Goal: Task Accomplishment & Management: Use online tool/utility

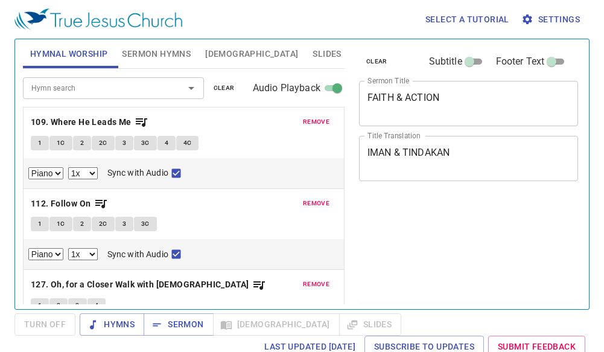
select select "1"
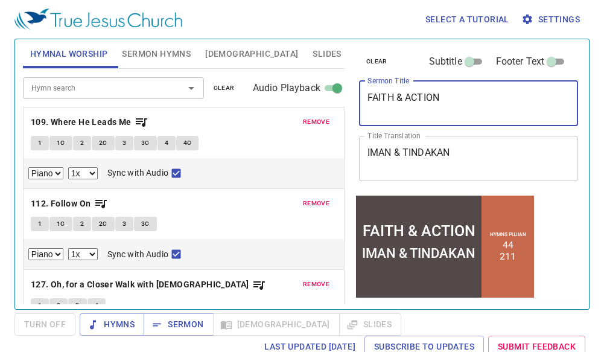
drag, startPoint x: 454, startPoint y: 101, endPoint x: 347, endPoint y: 107, distance: 107.6
click at [347, 107] on div "Hymnal Worship Sermon Hymns Bible Slides Hymn search Hymn search clear Audio Pl…" at bounding box center [302, 169] width 568 height 270
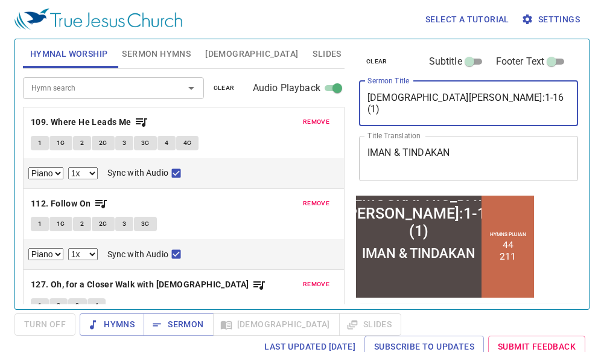
type textarea "[DEMOGRAPHIC_DATA][PERSON_NAME]:1-16 (1)"
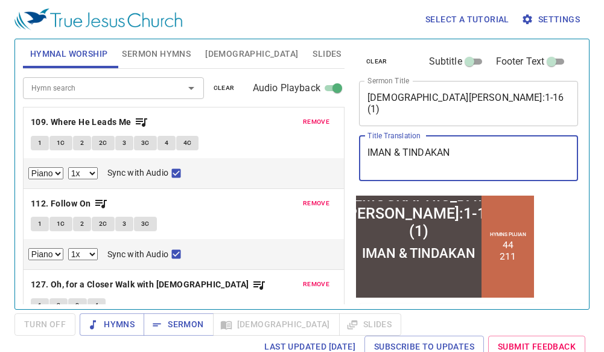
drag, startPoint x: 478, startPoint y: 159, endPoint x: 314, endPoint y: 148, distance: 163.9
click at [314, 148] on div "Hymnal Worship Sermon Hymns Bible Slides Hymn search Hymn search clear Audio Pl…" at bounding box center [302, 169] width 568 height 270
type textarea "[DEMOGRAPHIC_DATA] 4:1-16 (1)"
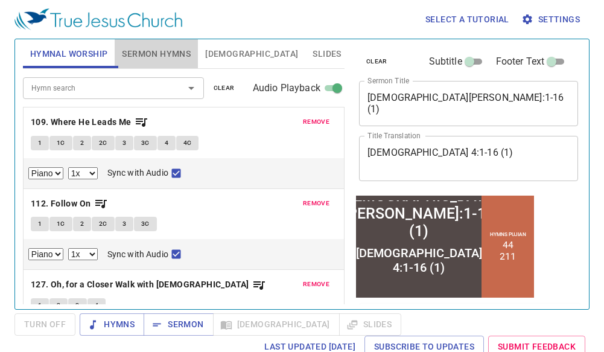
click at [162, 44] on button "Sermon Hymns" at bounding box center [156, 53] width 83 height 29
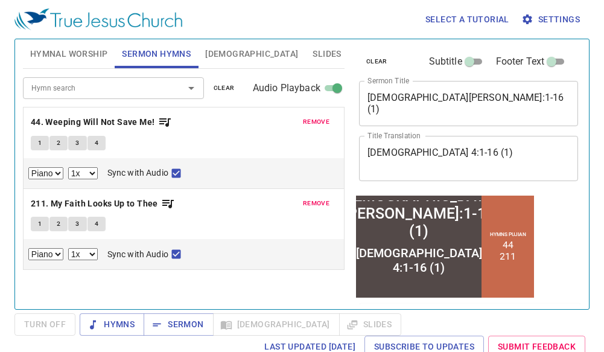
click at [229, 84] on span "clear" at bounding box center [224, 88] width 21 height 11
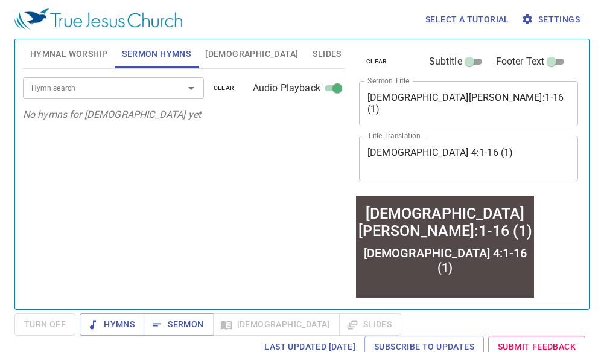
click at [130, 89] on input "Hymn search" at bounding box center [96, 88] width 138 height 14
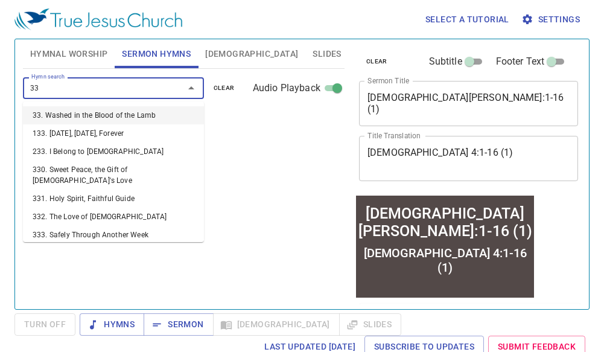
type input "333"
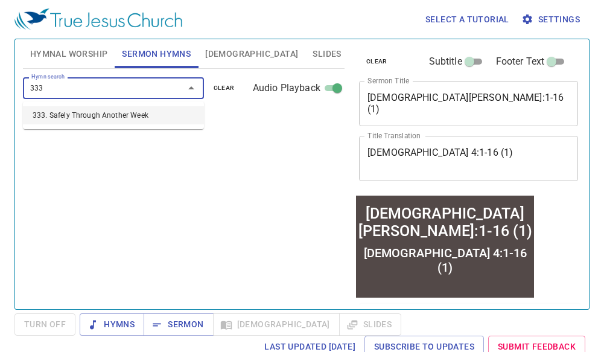
click at [136, 113] on li "333. Safely Through Another Week" at bounding box center [113, 115] width 181 height 18
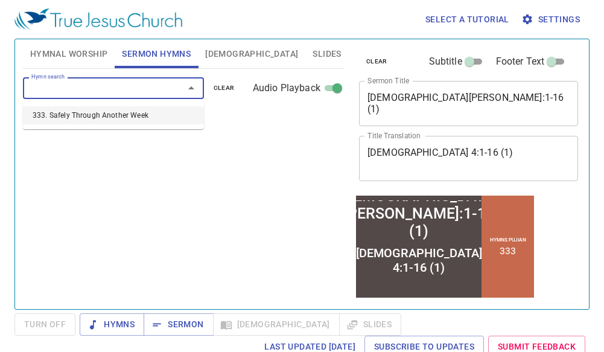
select select "1"
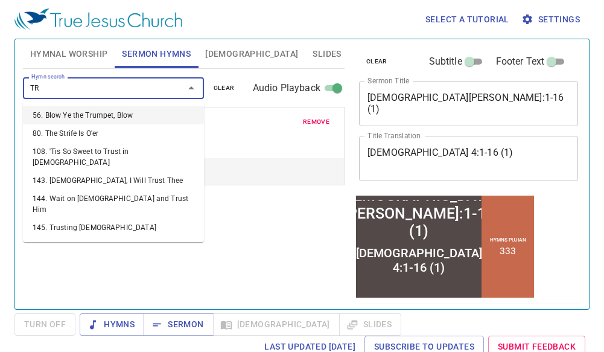
type input "T"
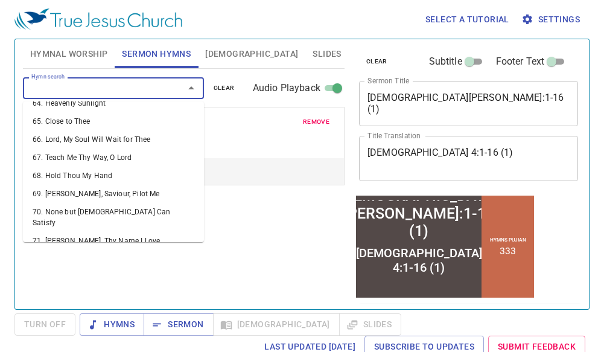
scroll to position [1207, 0]
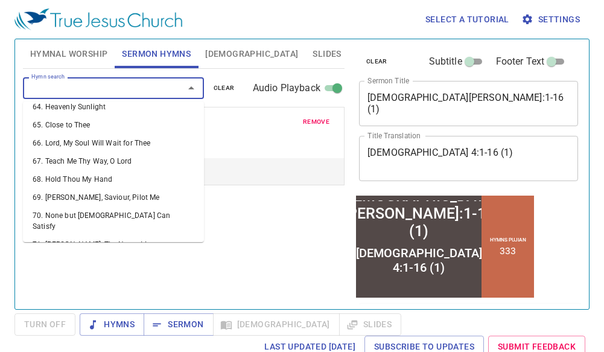
click at [100, 272] on li "73. Saviour, Like a Shepherd Lead Us" at bounding box center [113, 281] width 181 height 18
select select "1"
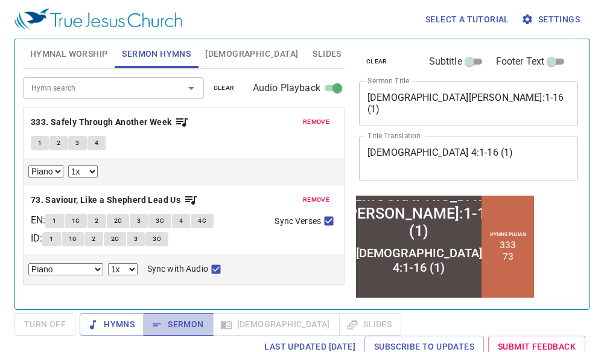
click at [198, 320] on span "Sermon" at bounding box center [178, 324] width 50 height 15
click at [50, 50] on span "Hymnal Worship" at bounding box center [69, 53] width 78 height 15
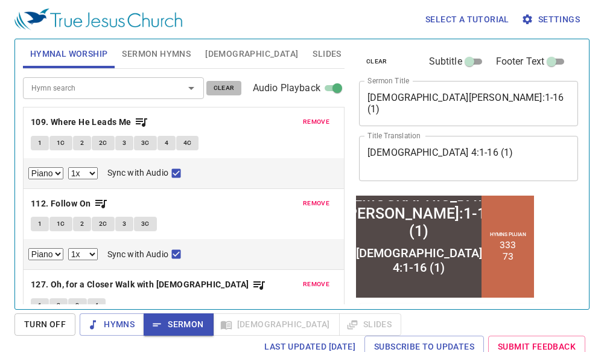
click at [224, 89] on span "clear" at bounding box center [224, 88] width 21 height 11
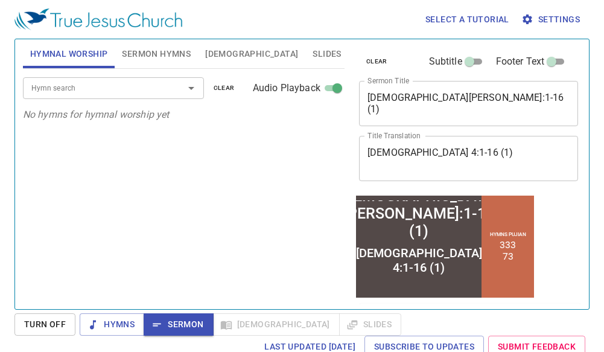
click at [39, 97] on div "Hymn search" at bounding box center [113, 87] width 181 height 21
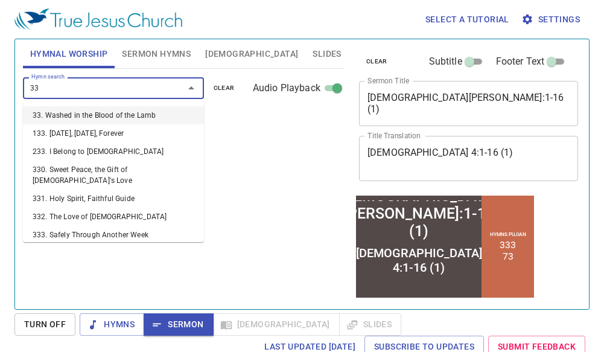
type input "339"
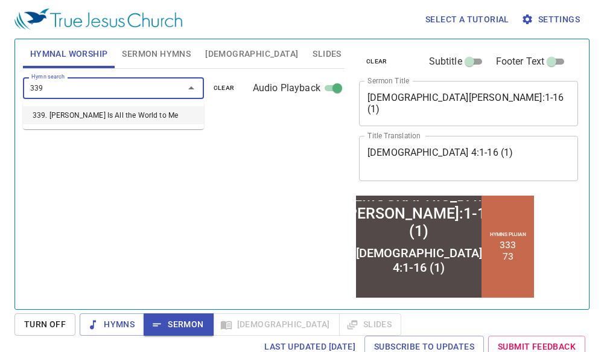
click at [66, 112] on li "339. [PERSON_NAME] Is All the World to Me" at bounding box center [113, 115] width 181 height 18
select select "1"
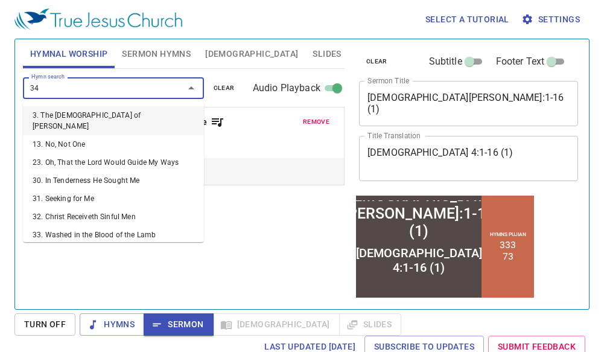
type input "345"
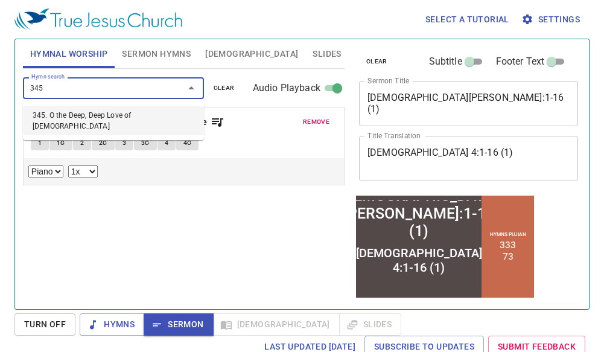
click at [63, 112] on li "345. O the Deep, Deep Love of [DEMOGRAPHIC_DATA]" at bounding box center [113, 120] width 181 height 29
select select "1"
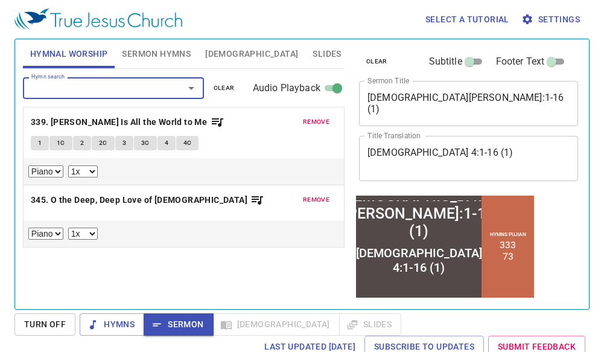
click at [56, 113] on div "remove 339. Jesus Is All the World to Me 1 1C 2 2C 3 3C 4 4C Piano 0.6x 0.7x 0.…" at bounding box center [184, 145] width 320 height 77
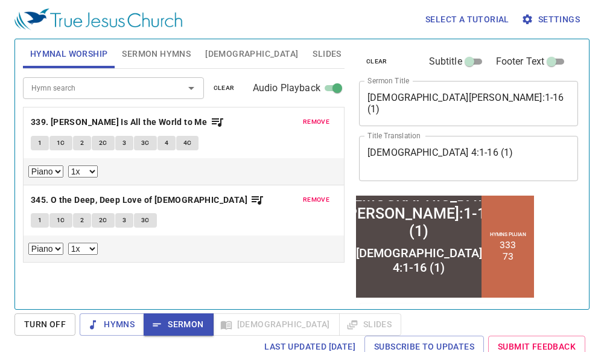
click at [49, 81] on input "Hymn search" at bounding box center [96, 88] width 138 height 14
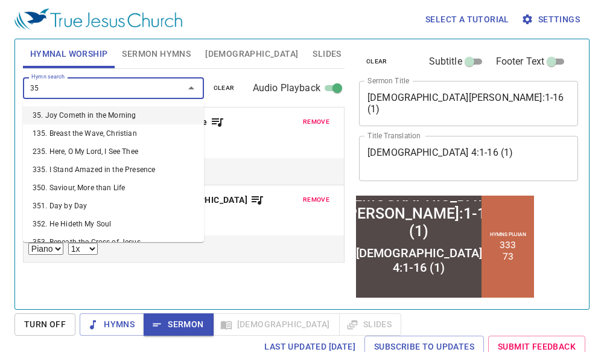
type input "352"
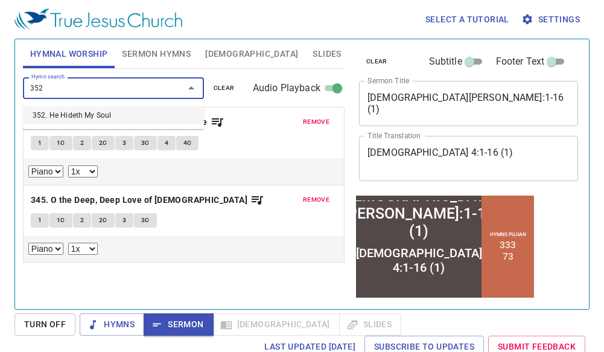
click at [52, 116] on li "352. He Hideth My Soul" at bounding box center [113, 115] width 181 height 18
select select "1"
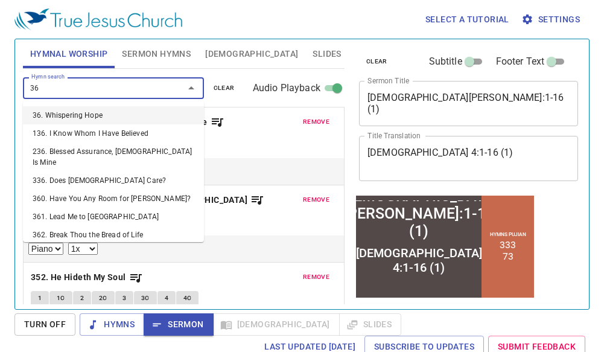
type input "364"
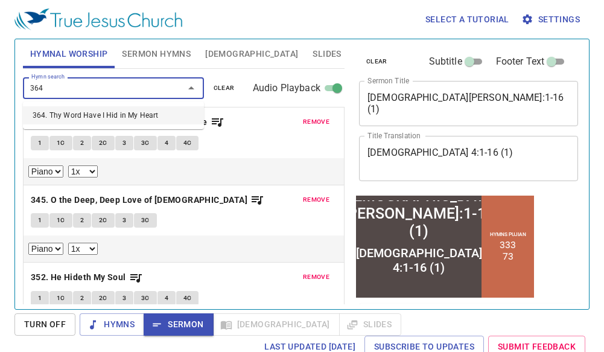
click at [52, 114] on li "364. Thy Word Have I Hid in My Heart" at bounding box center [113, 115] width 181 height 18
select select "1"
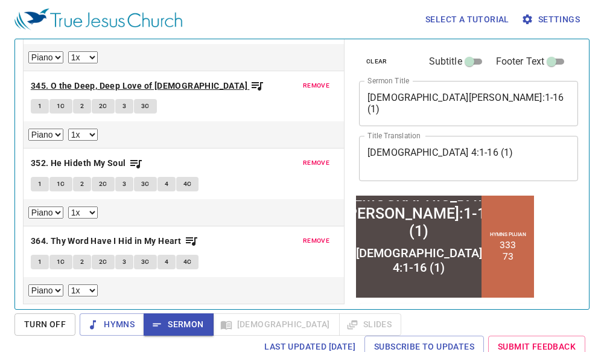
scroll to position [0, 0]
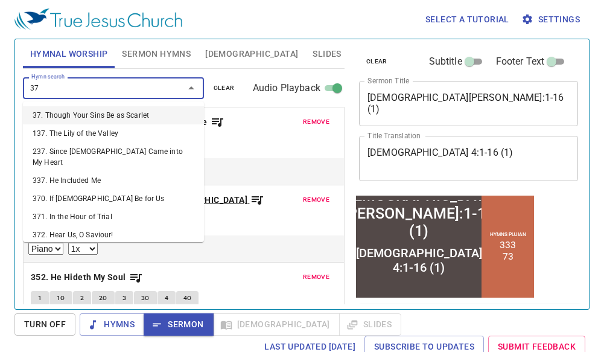
type input "379"
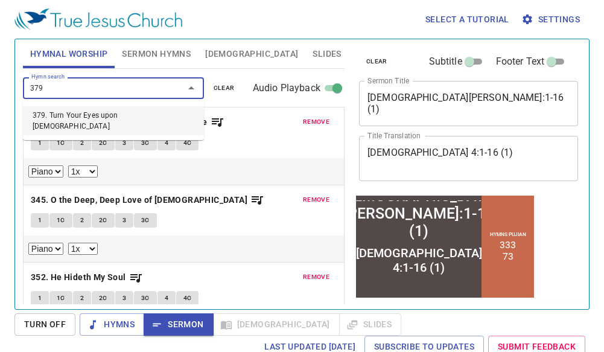
click at [66, 116] on li "379. Turn Your Eyes upon [DEMOGRAPHIC_DATA]" at bounding box center [113, 120] width 181 height 29
select select "1"
click at [157, 49] on span "Sermon Hymns" at bounding box center [156, 53] width 69 height 15
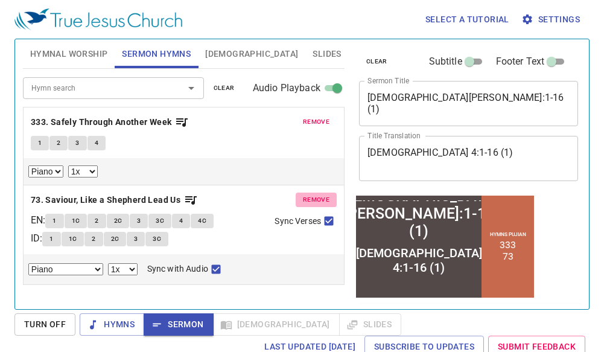
click at [311, 197] on span "remove" at bounding box center [316, 199] width 27 height 11
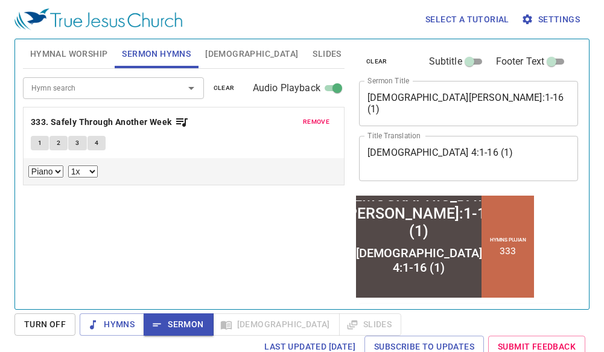
click at [77, 85] on input "Hymn search" at bounding box center [96, 88] width 138 height 14
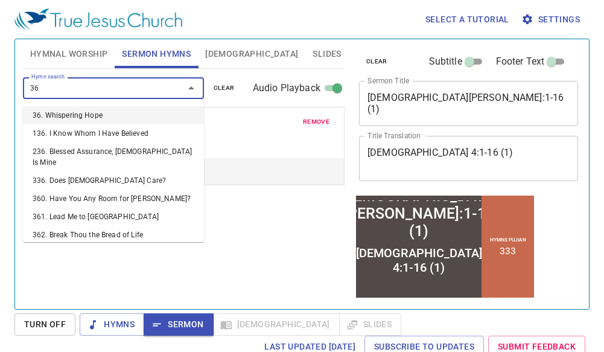
type input "364"
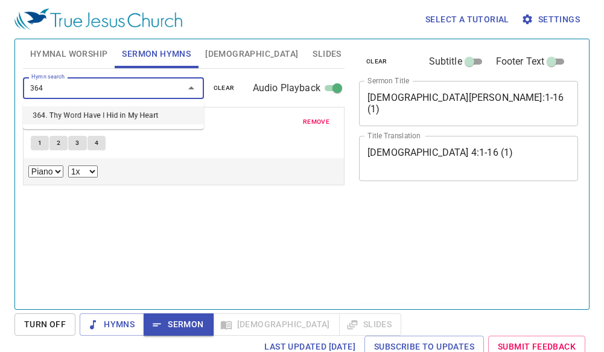
select select "1"
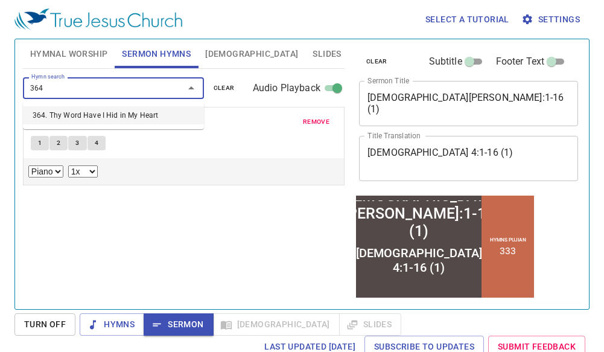
click at [77, 110] on li "364. Thy Word Have I Hid in My Heart" at bounding box center [113, 115] width 181 height 18
select select "1"
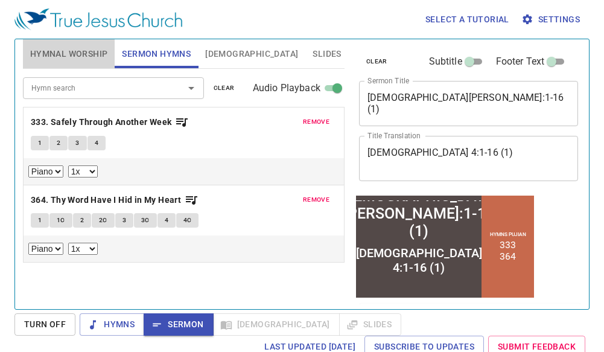
click at [71, 49] on span "Hymnal Worship" at bounding box center [69, 53] width 78 height 15
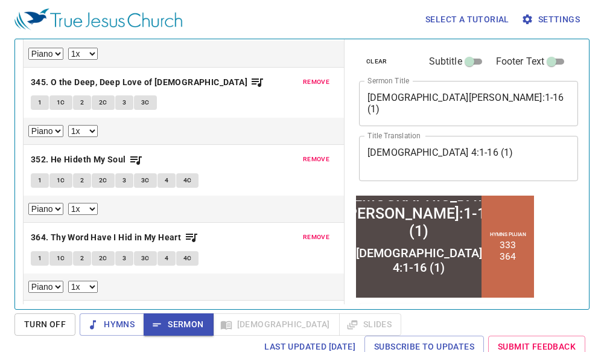
scroll to position [121, 0]
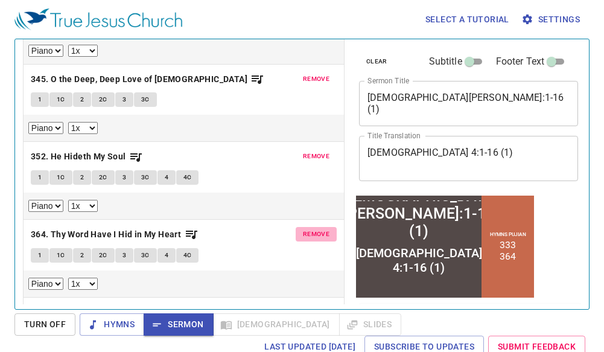
click at [314, 231] on span "remove" at bounding box center [316, 234] width 27 height 11
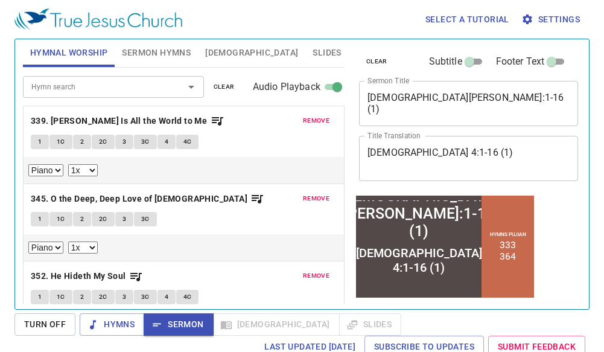
scroll to position [0, 0]
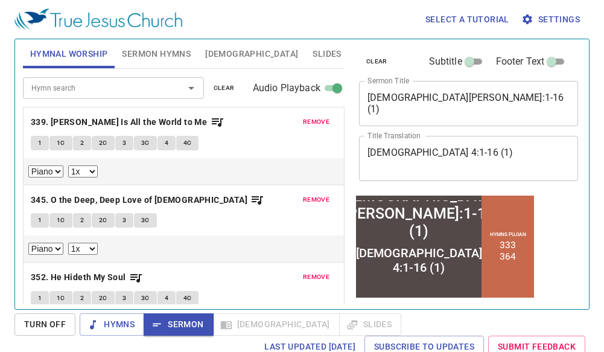
click at [158, 52] on span "Sermon Hymns" at bounding box center [156, 53] width 69 height 15
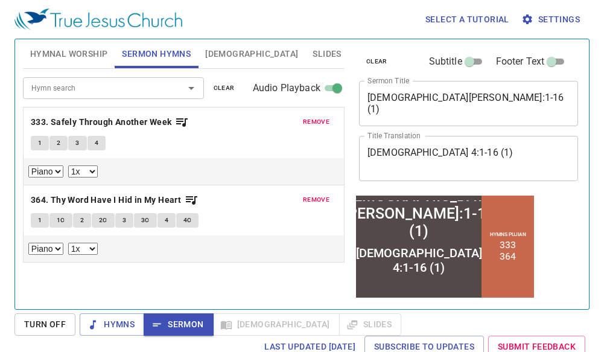
click at [55, 46] on span "Hymnal Worship" at bounding box center [69, 53] width 78 height 15
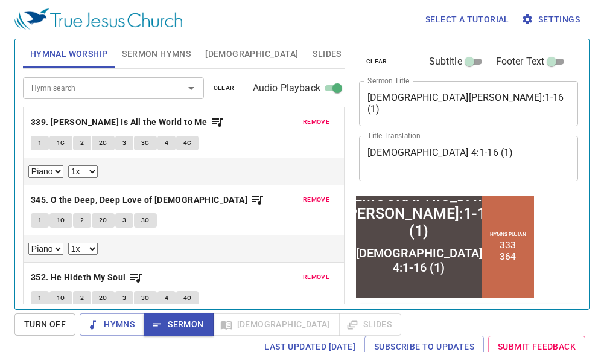
click at [121, 84] on input "Hymn search" at bounding box center [96, 88] width 138 height 14
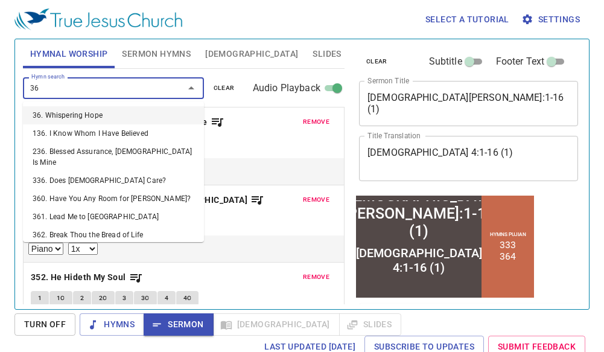
type input "364"
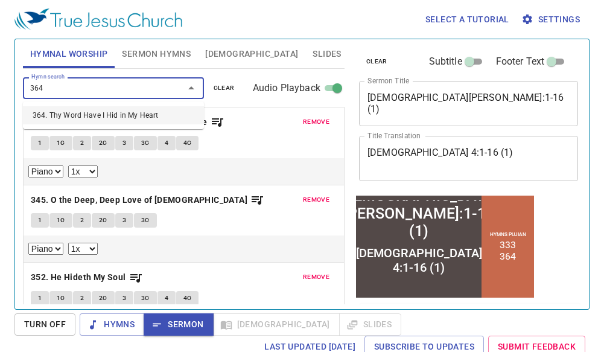
click at [118, 115] on li "364. Thy Word Have I Hid in My Heart" at bounding box center [113, 115] width 181 height 18
select select "1"
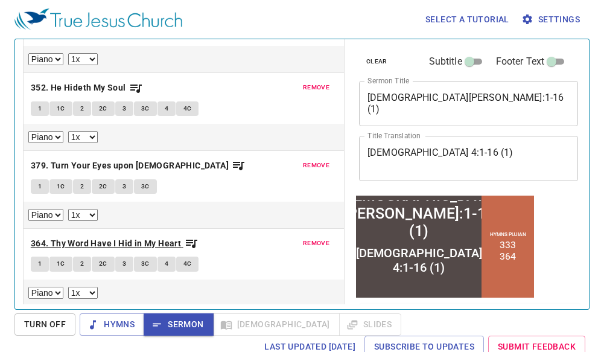
scroll to position [192, 0]
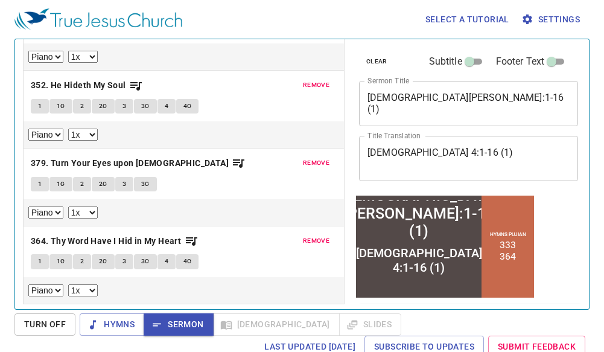
select select "1"
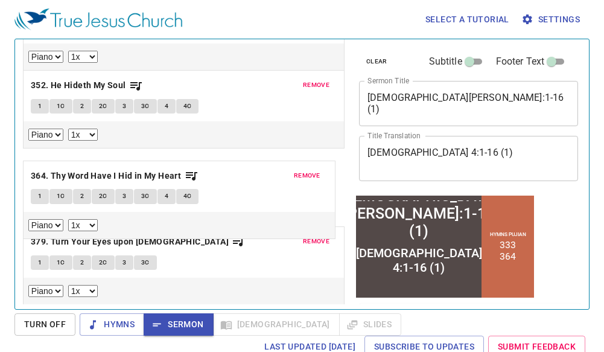
drag, startPoint x: 37, startPoint y: 240, endPoint x: 35, endPoint y: 170, distance: 70.0
click at [35, 148] on div "remove 339. Jesus Is All the World to Me 1 1C 2 2C 3 3C 4 4C Piano 0.6x 0.7x 0.…" at bounding box center [184, 109] width 322 height 78
select select "1"
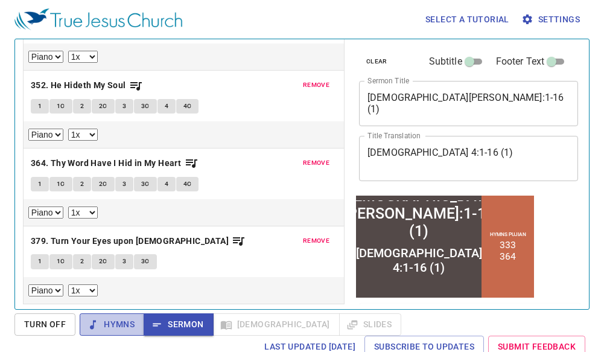
click at [101, 328] on span "Hymns" at bounding box center [111, 324] width 45 height 15
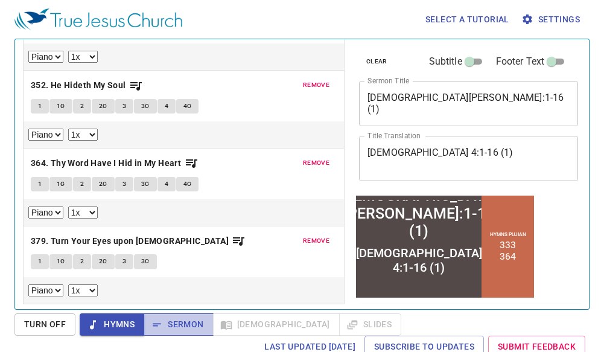
click at [182, 322] on span "Sermon" at bounding box center [178, 324] width 50 height 15
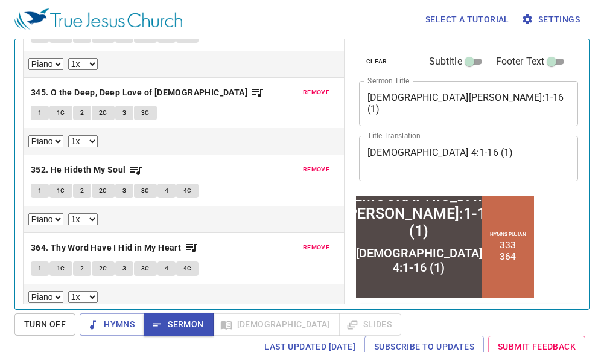
scroll to position [0, 0]
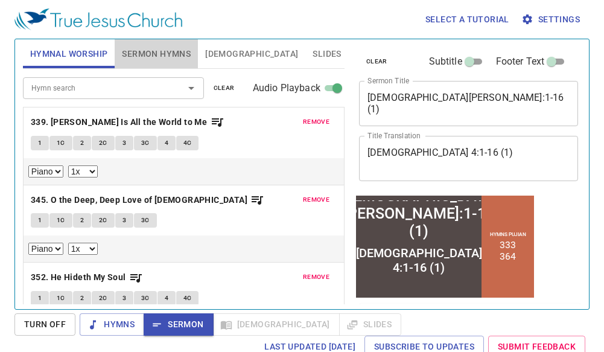
click at [159, 56] on span "Sermon Hymns" at bounding box center [156, 53] width 69 height 15
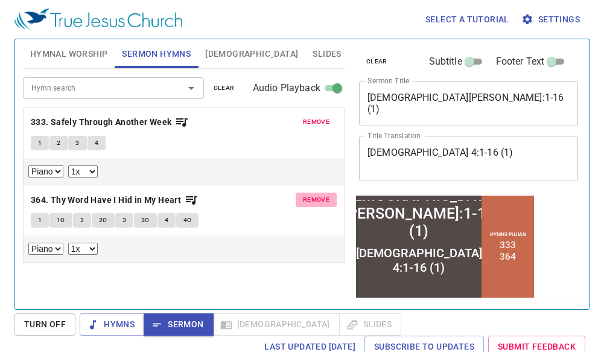
click at [317, 199] on span "remove" at bounding box center [316, 199] width 27 height 11
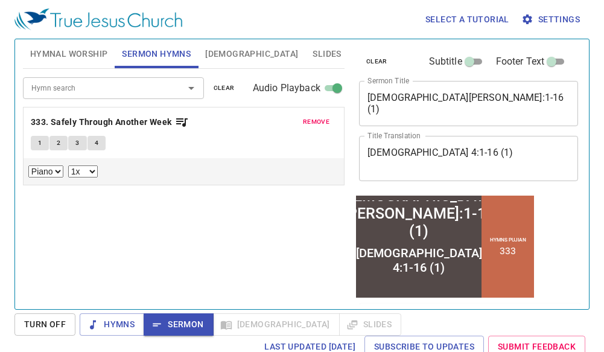
click at [99, 82] on input "Hymn search" at bounding box center [96, 88] width 138 height 14
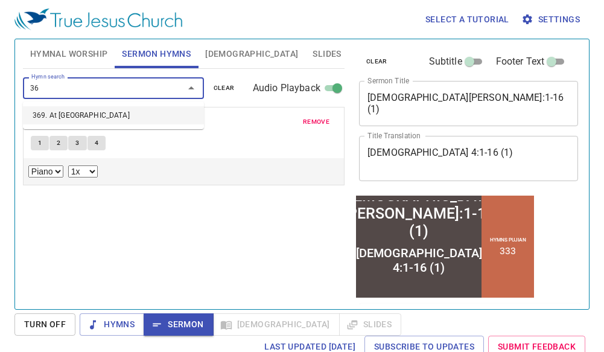
type input "3"
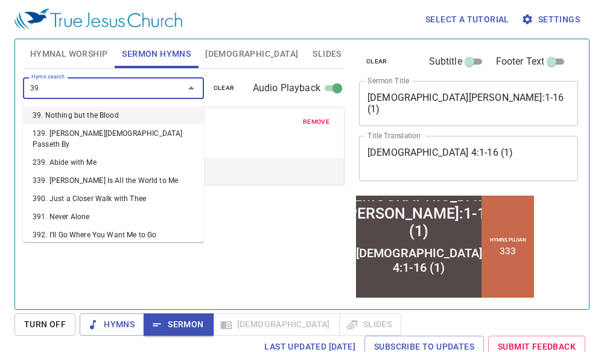
type input "396"
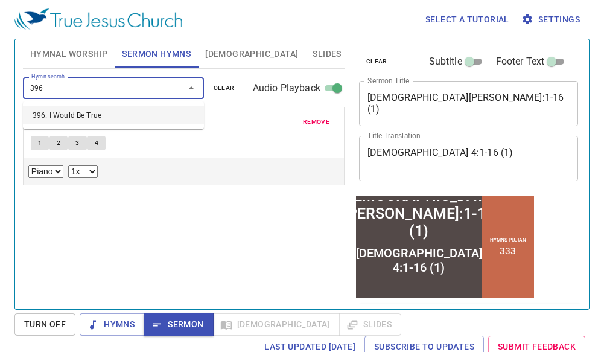
click at [71, 118] on li "396. I Would Be True" at bounding box center [113, 115] width 181 height 18
select select "1"
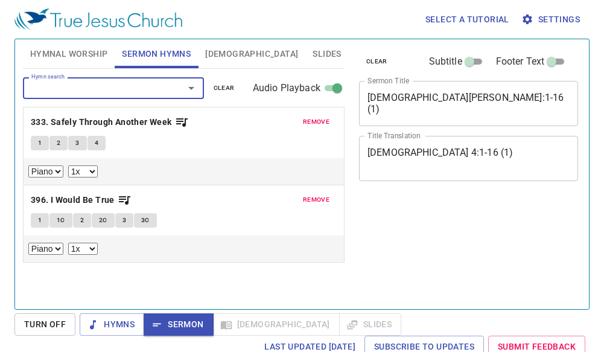
select select "1"
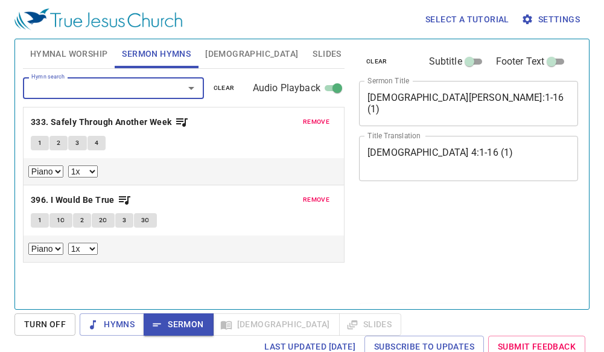
select select "1"
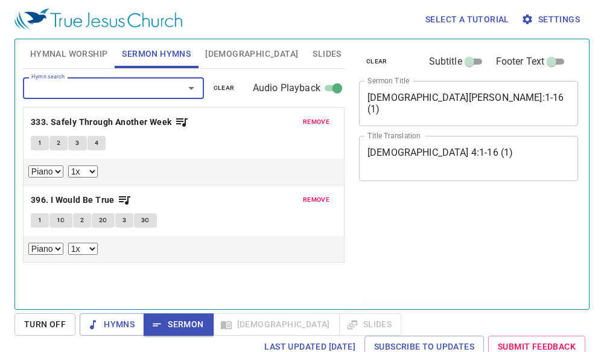
select select "1"
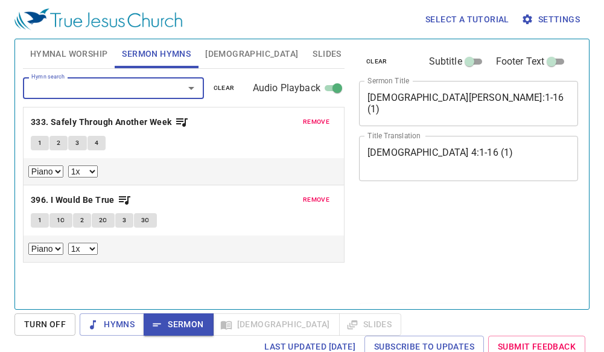
select select "1"
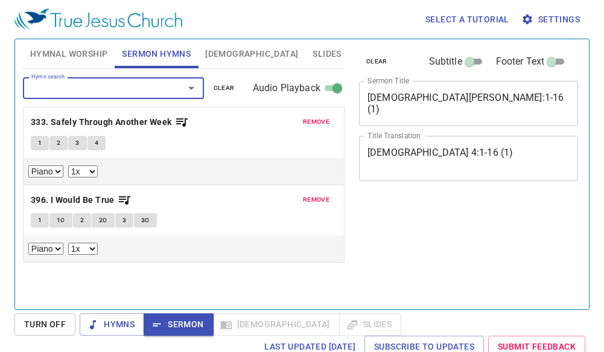
select select "1"
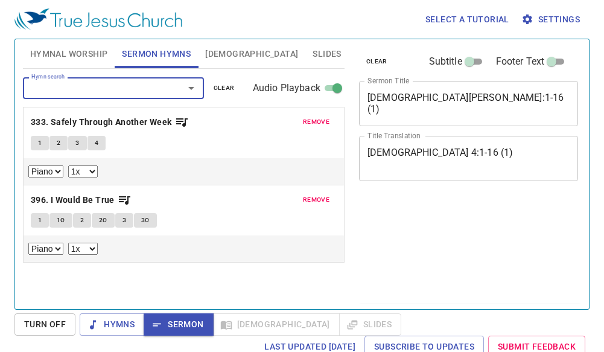
select select "1"
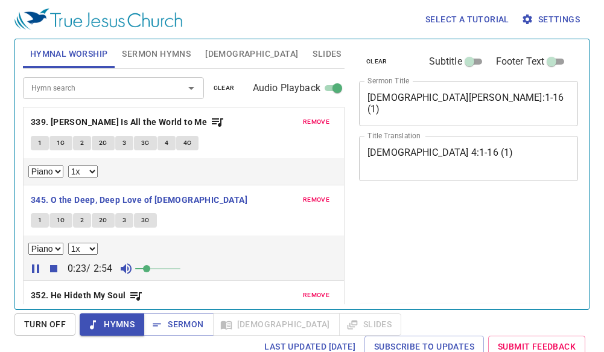
select select "1"
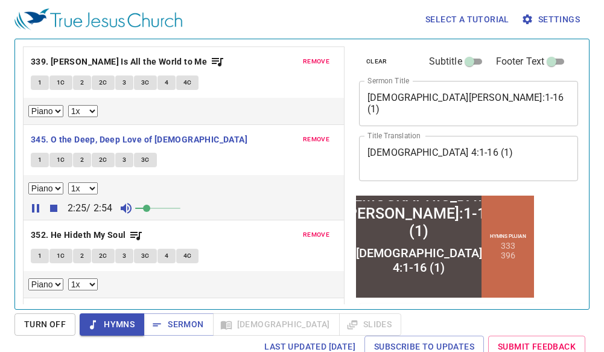
scroll to position [121, 0]
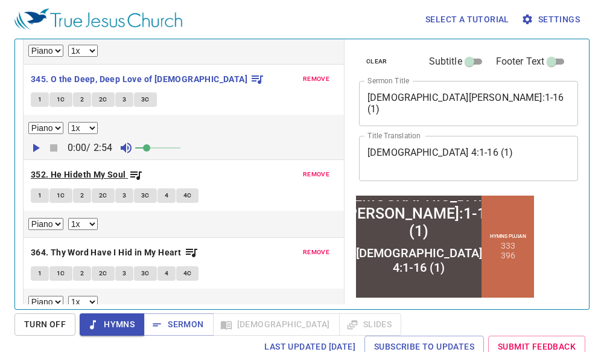
click at [69, 171] on b "352. He Hideth My Soul" at bounding box center [78, 174] width 95 height 15
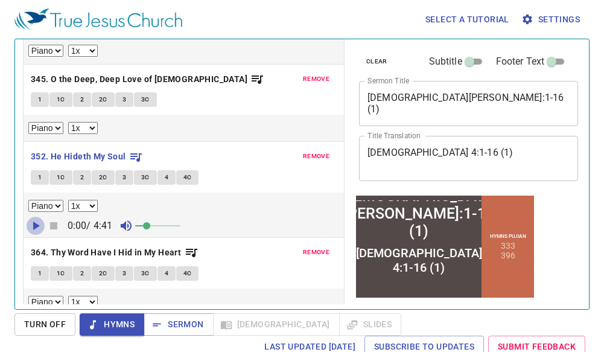
click at [38, 223] on icon "button" at bounding box center [35, 225] width 14 height 14
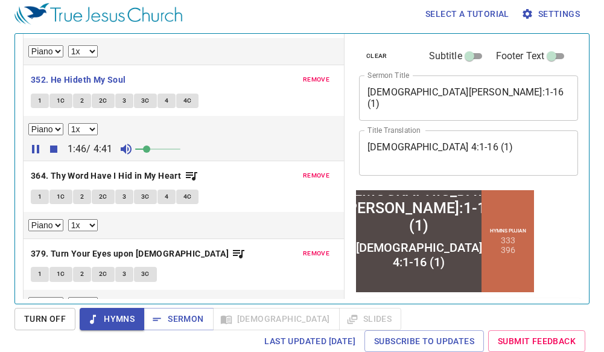
scroll to position [210, 0]
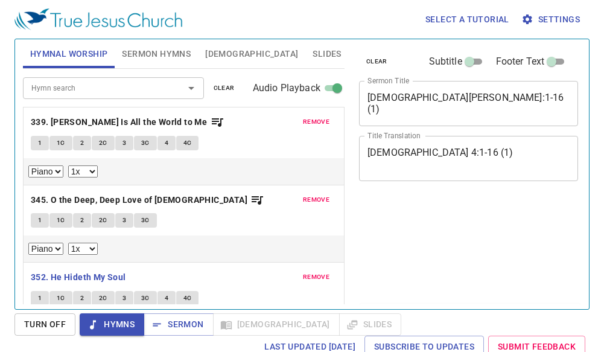
select select "1"
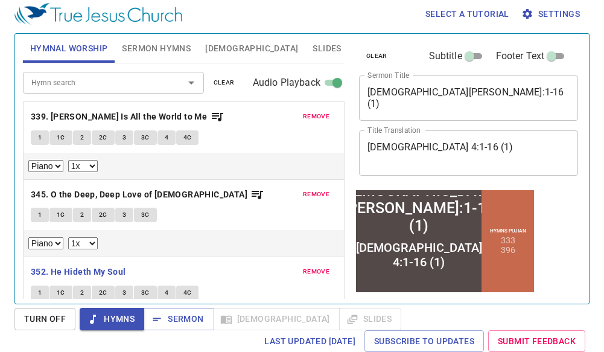
scroll to position [210, 0]
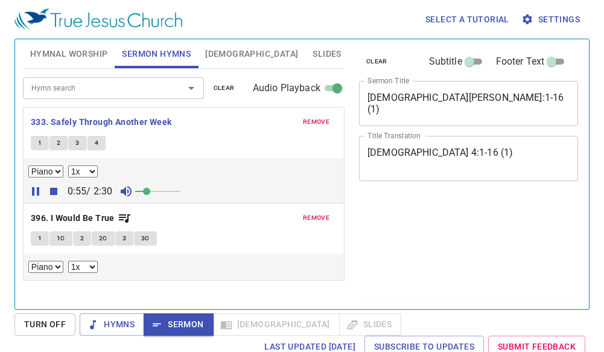
select select "1"
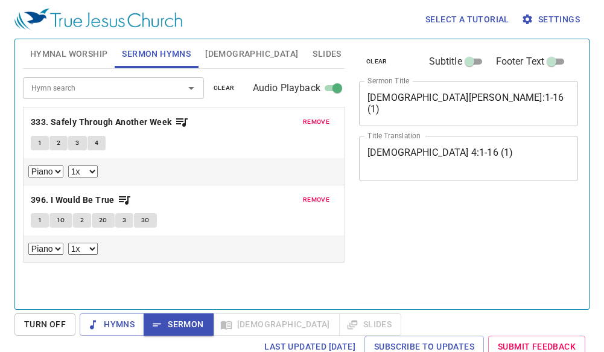
select select "1"
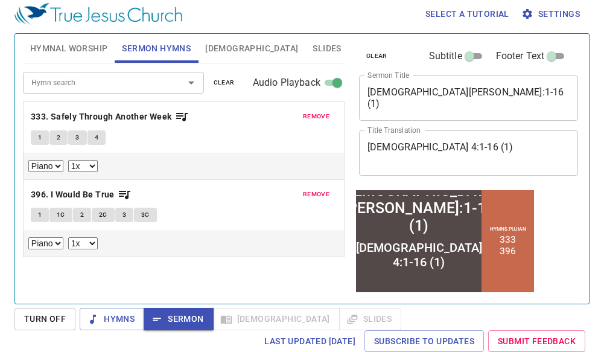
scroll to position [5, 0]
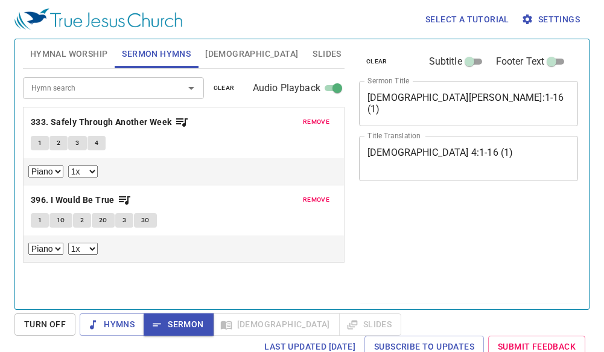
select select "1"
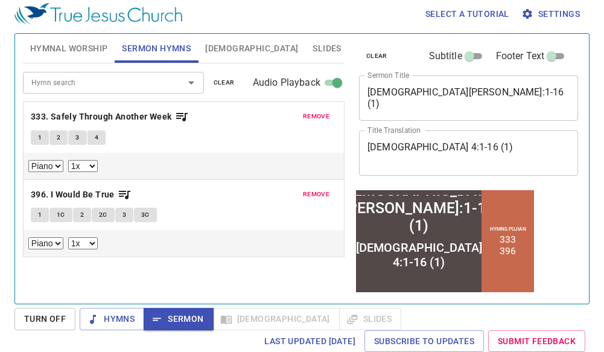
scroll to position [5, 0]
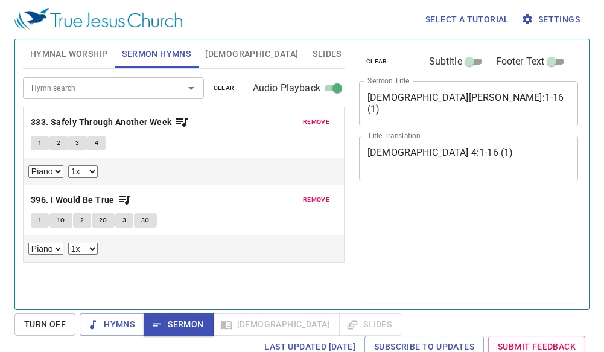
select select "1"
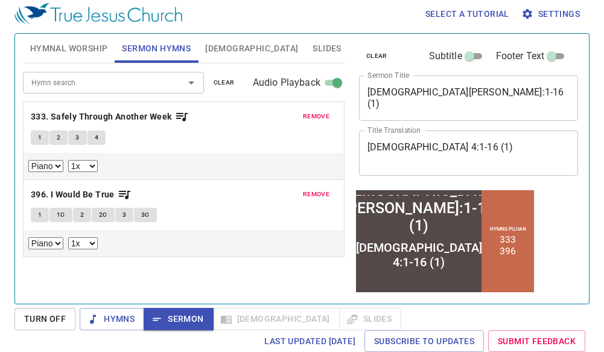
scroll to position [5, 0]
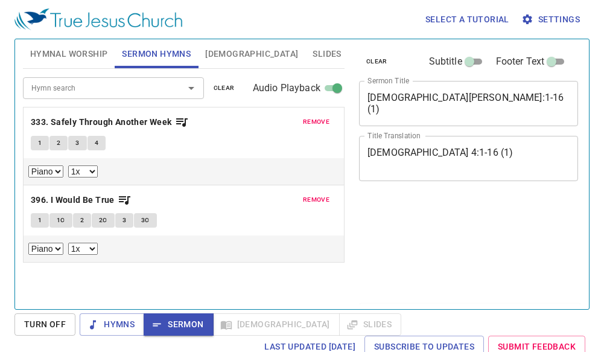
select select "1"
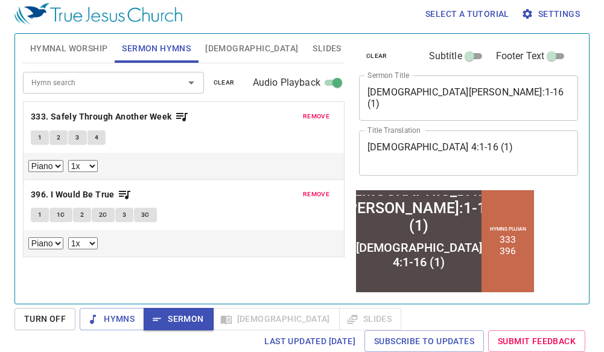
scroll to position [5, 0]
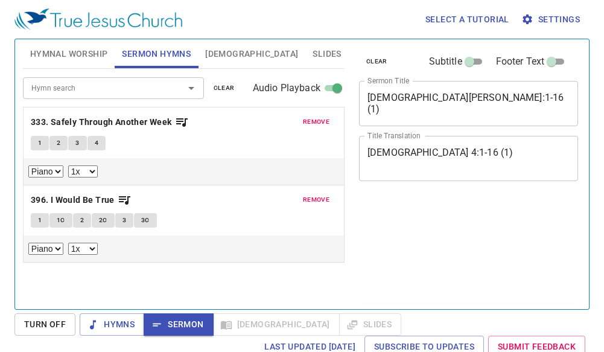
select select "1"
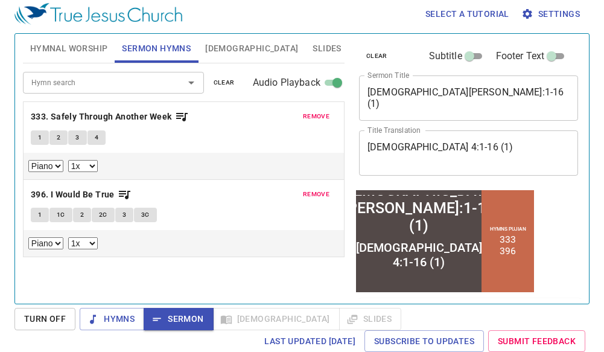
scroll to position [5, 0]
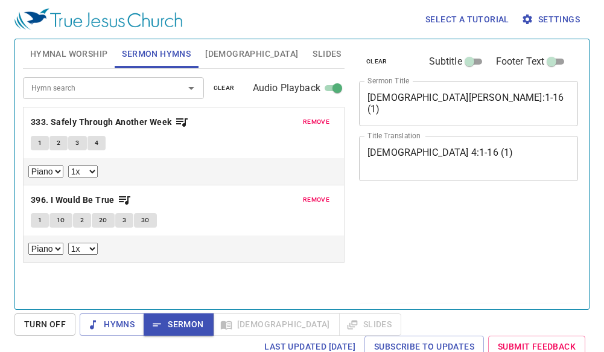
select select "1"
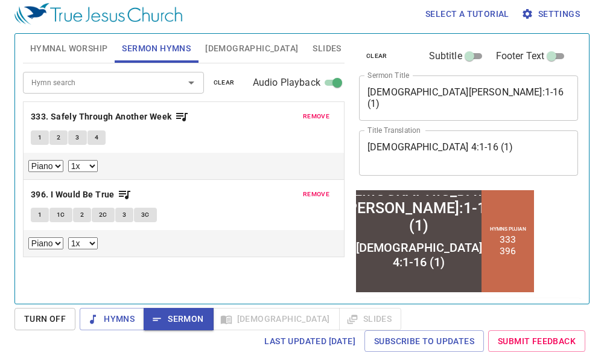
scroll to position [5, 0]
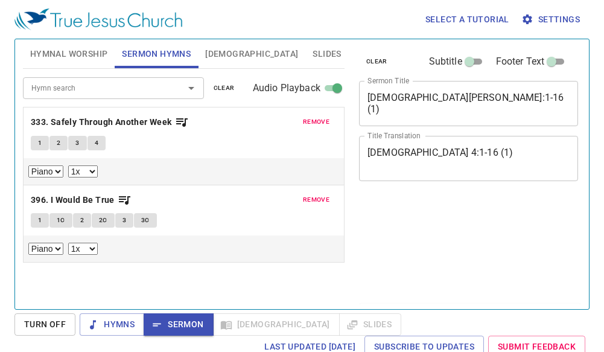
select select "1"
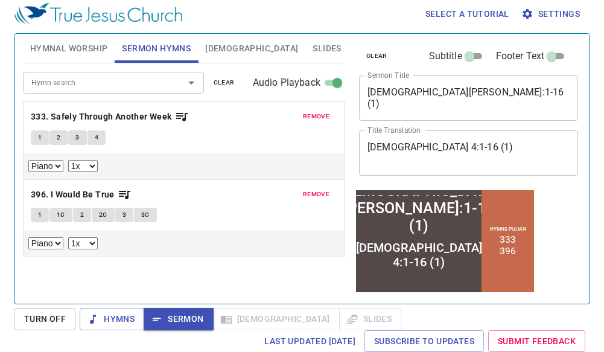
scroll to position [5, 0]
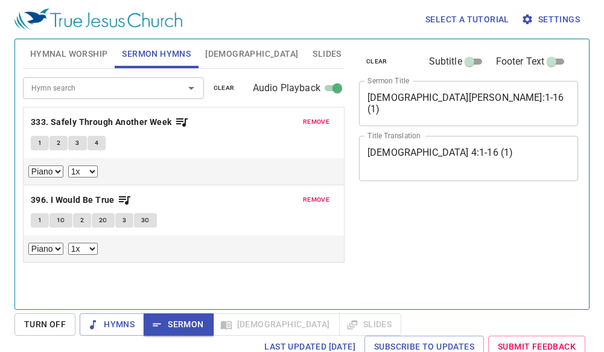
select select "1"
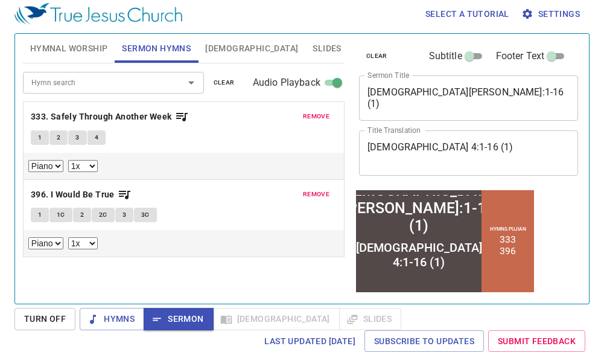
scroll to position [5, 0]
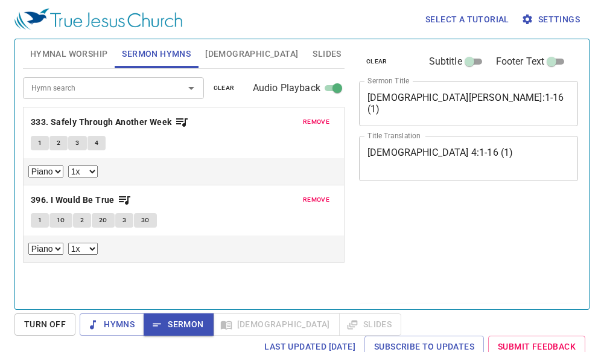
select select "1"
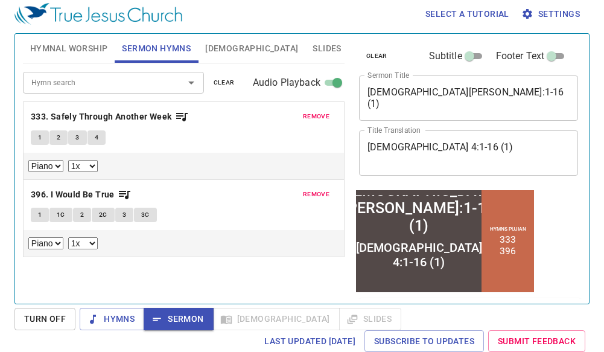
scroll to position [5, 0]
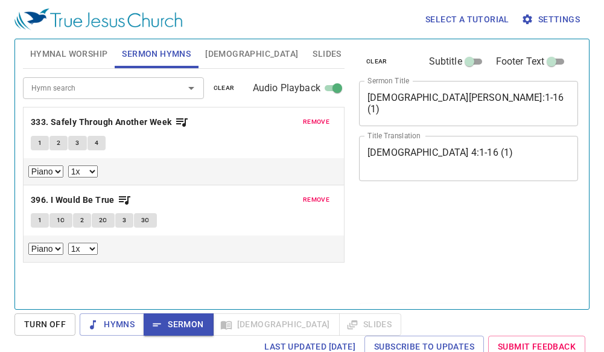
select select "1"
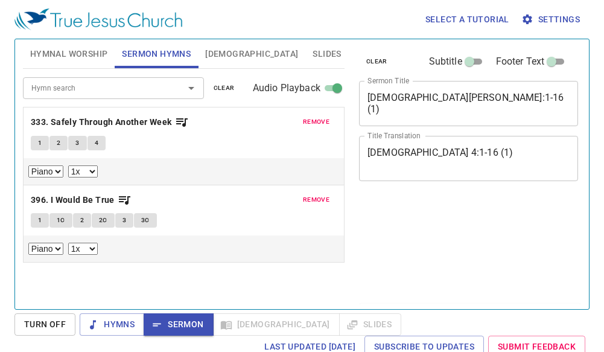
scroll to position [5, 0]
select select "1"
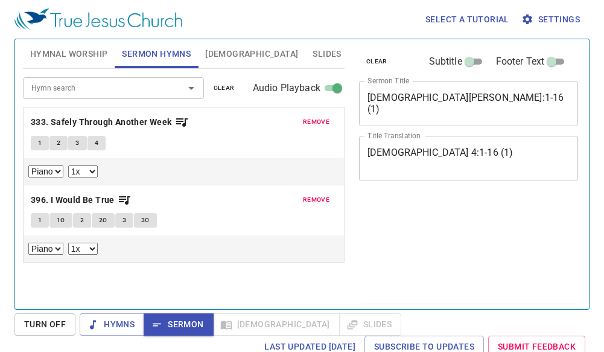
select select "1"
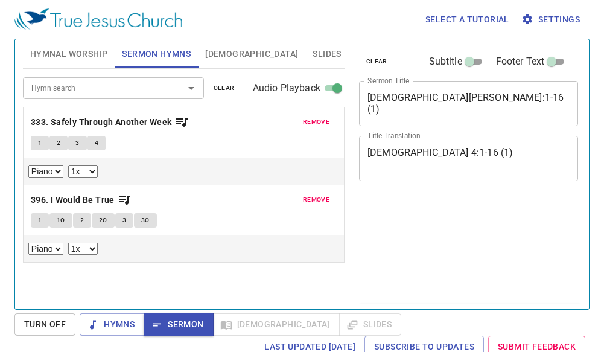
select select "1"
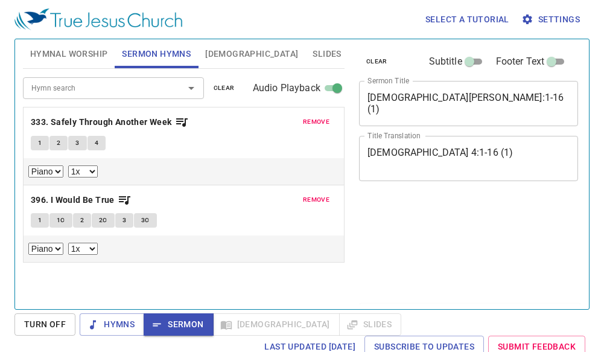
scroll to position [5, 0]
select select "1"
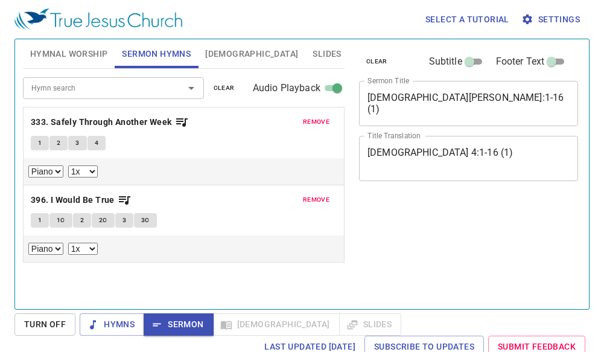
select select "1"
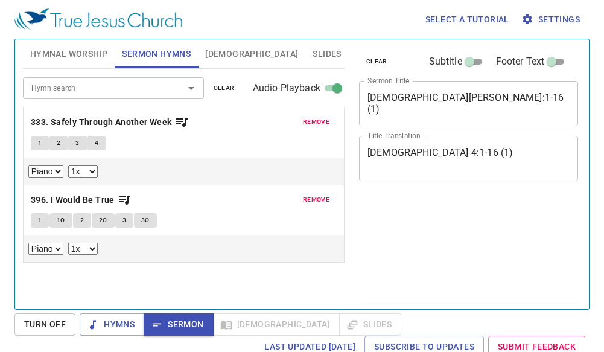
select select "1"
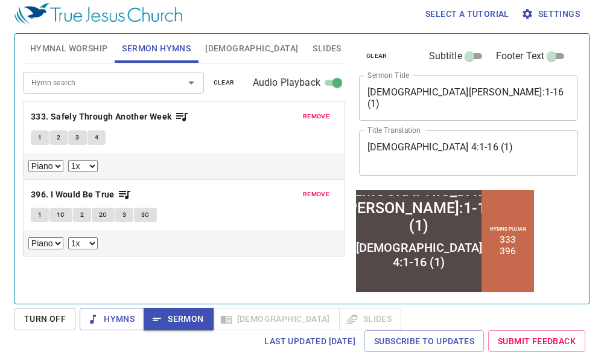
scroll to position [5, 0]
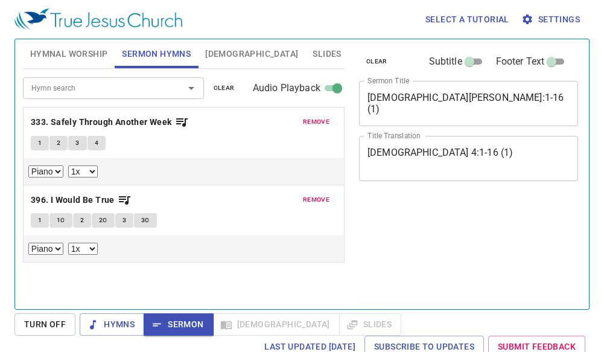
select select "1"
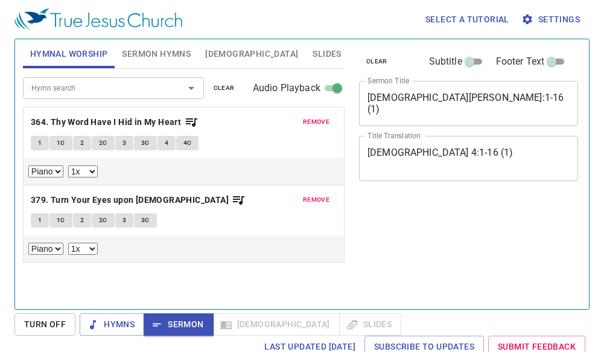
select select "1"
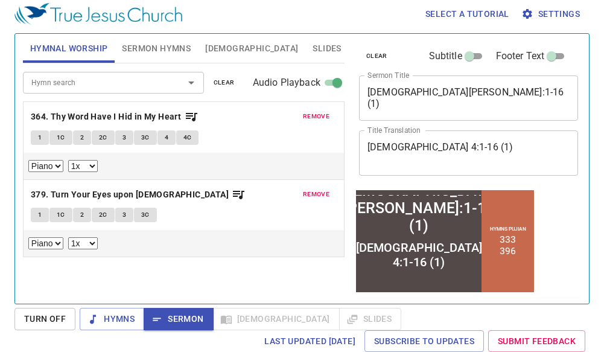
click at [179, 49] on span "Sermon Hymns" at bounding box center [156, 48] width 69 height 15
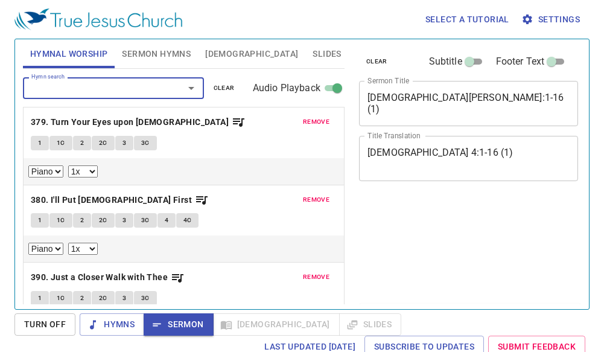
select select "1"
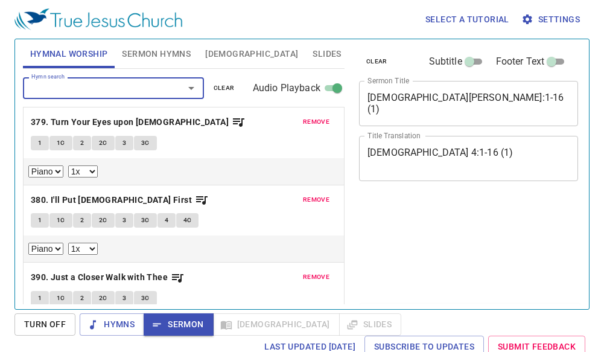
select select "1"
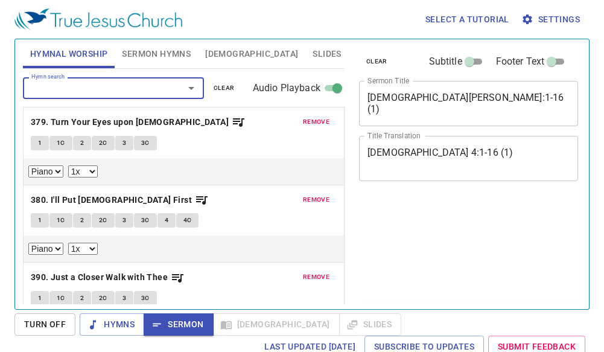
select select "1"
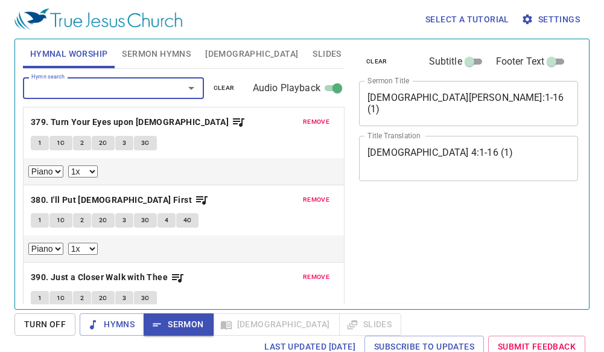
select select "1"
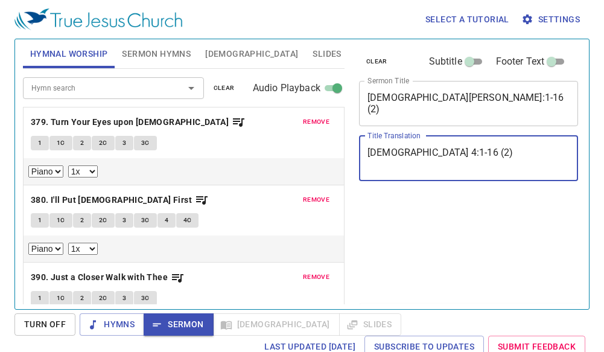
select select "1"
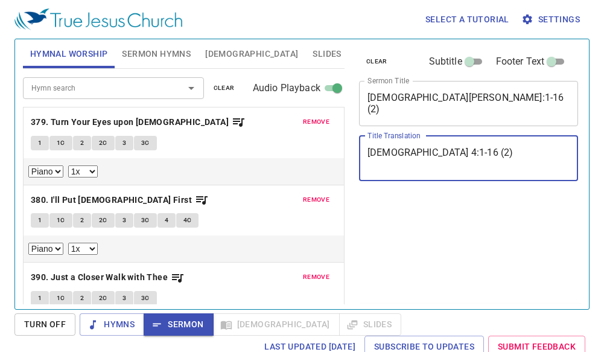
select select "1"
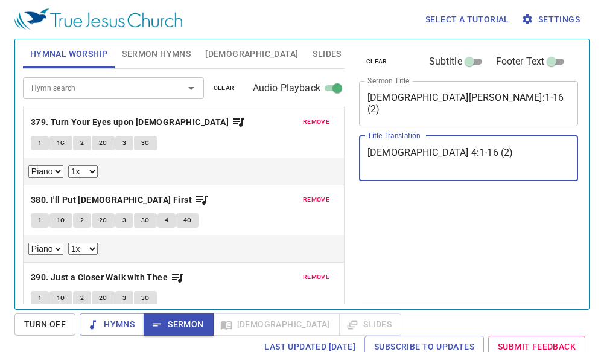
select select "1"
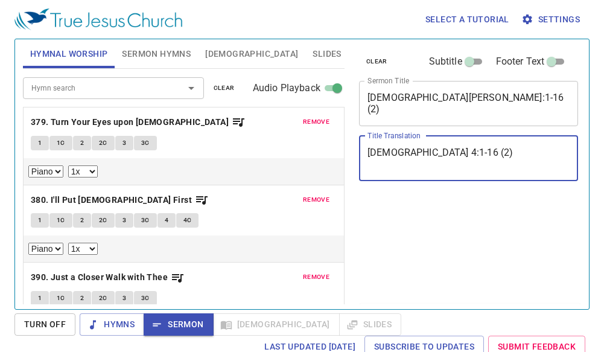
select select "1"
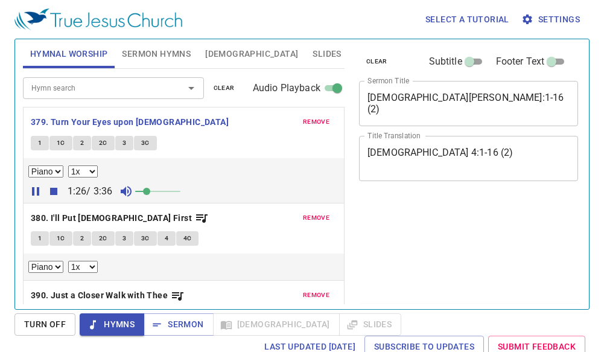
select select "1"
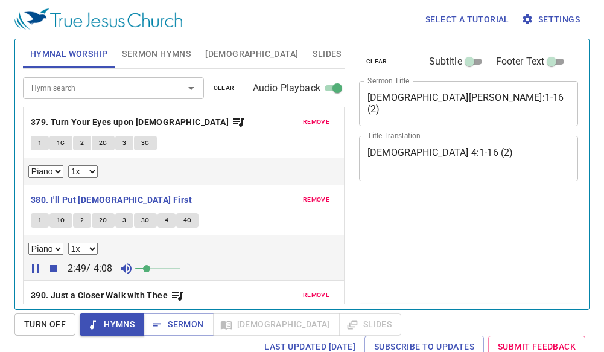
select select "1"
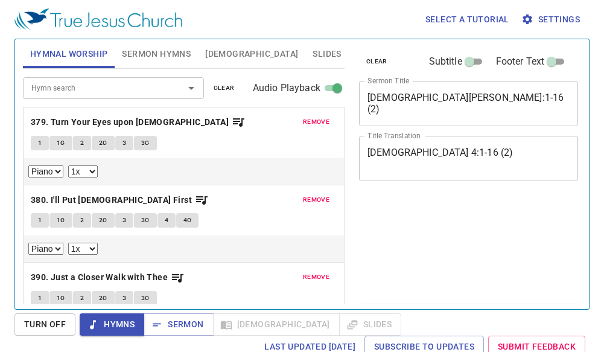
select select "1"
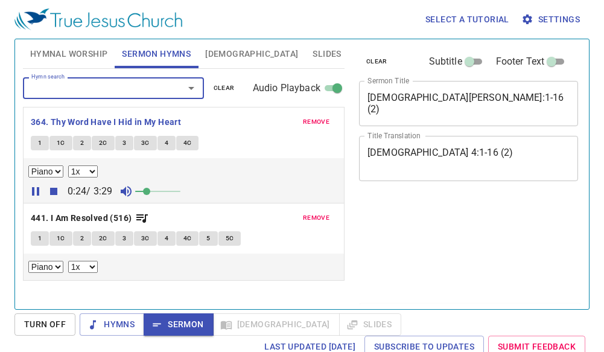
select select "1"
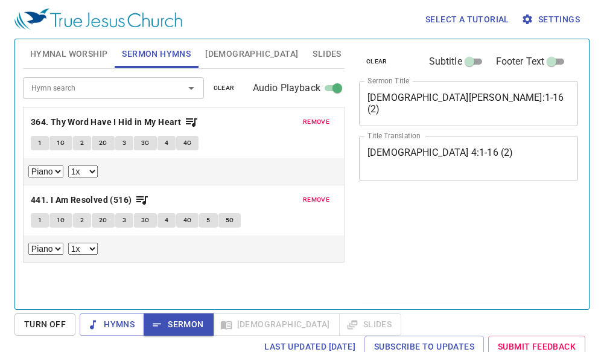
select select "1"
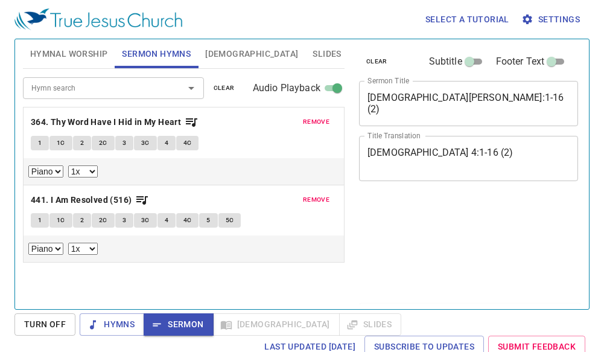
select select "1"
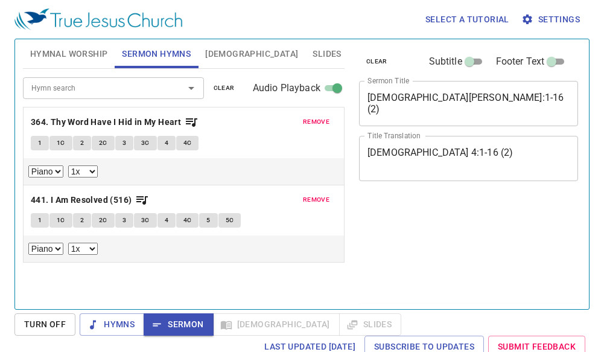
select select "1"
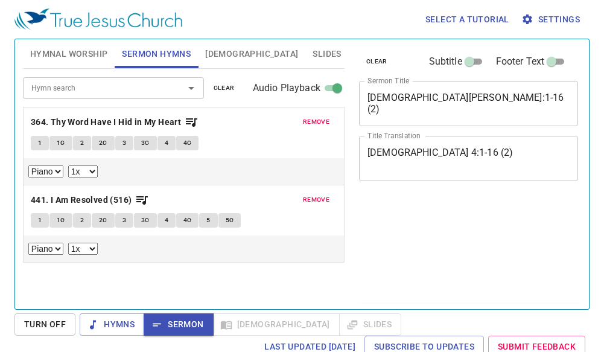
select select "1"
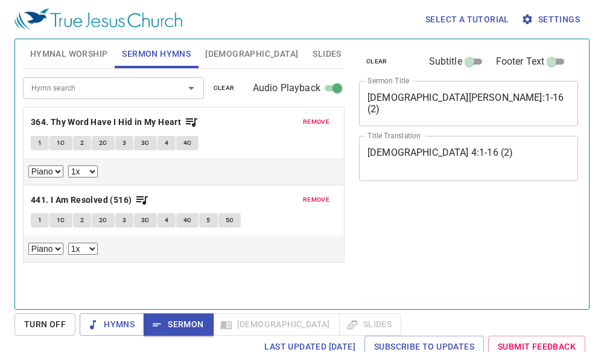
select select "1"
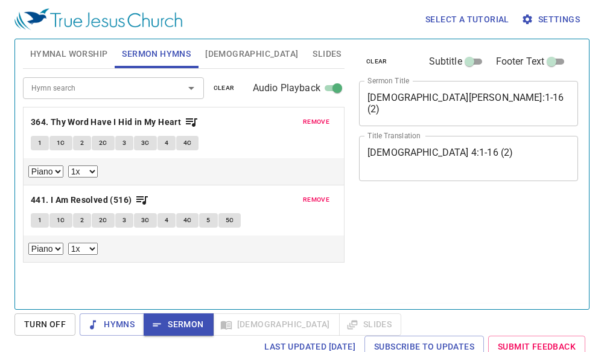
select select "1"
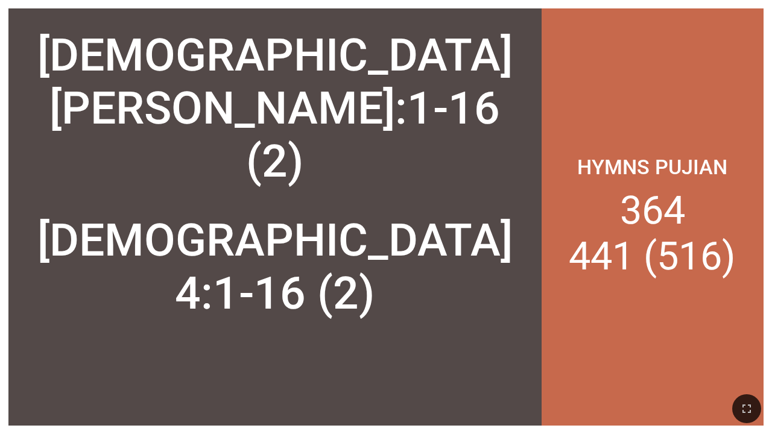
click at [161, 259] on div "[DEMOGRAPHIC_DATA] 4:1-16 (2)" at bounding box center [275, 267] width 516 height 106
